Goal: Information Seeking & Learning: Understand process/instructions

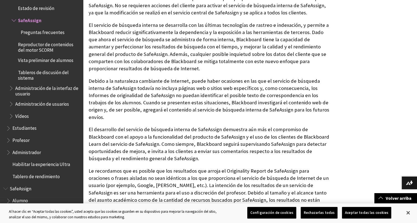
scroll to position [580, 0]
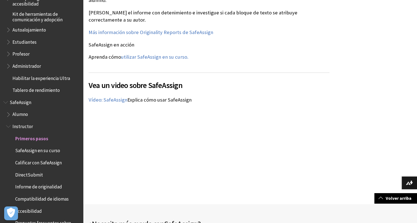
scroll to position [470, 0]
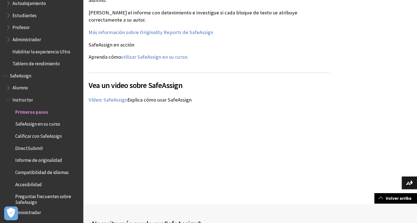
click at [52, 140] on span "Calificar con SafeAssign" at bounding box center [44, 136] width 71 height 9
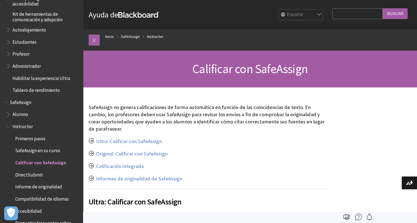
scroll to position [470, 0]
